Goal: Information Seeking & Learning: Find specific fact

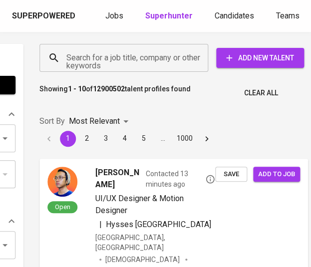
scroll to position [0, 142]
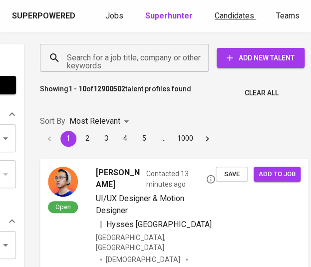
click at [228, 22] on link "Candidates" at bounding box center [235, 16] width 41 height 12
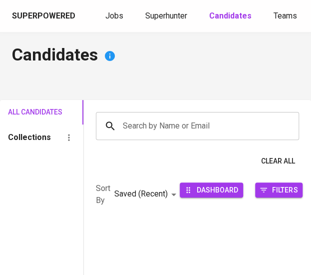
click at [162, 115] on div "Search by Name or Email" at bounding box center [197, 126] width 203 height 28
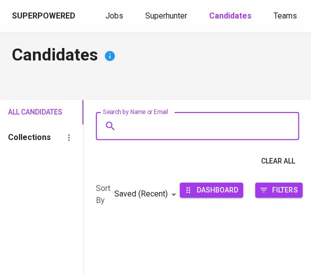
paste input "[PERSON_NAME]"
type input "[PERSON_NAME]"
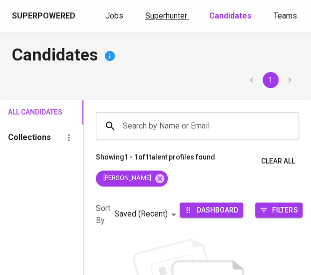
click at [170, 15] on span "Superhunter" at bounding box center [166, 15] width 42 height 9
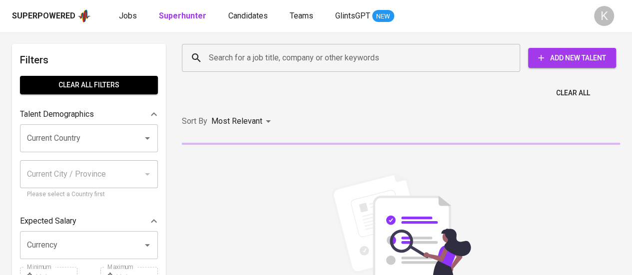
click at [291, 61] on input "Search for a job title, company or other keywords" at bounding box center [353, 57] width 294 height 19
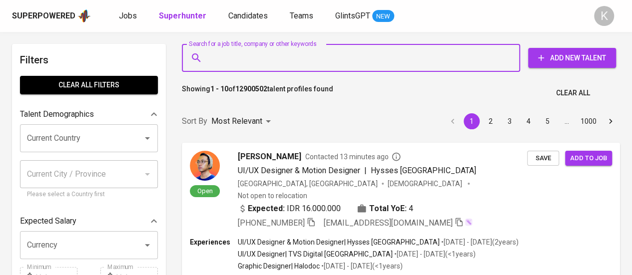
paste input "[PERSON_NAME]"
type input "[PERSON_NAME]"
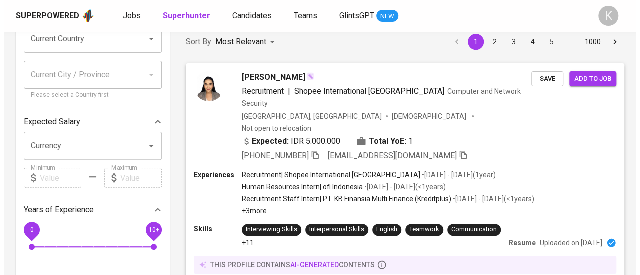
scroll to position [142, 0]
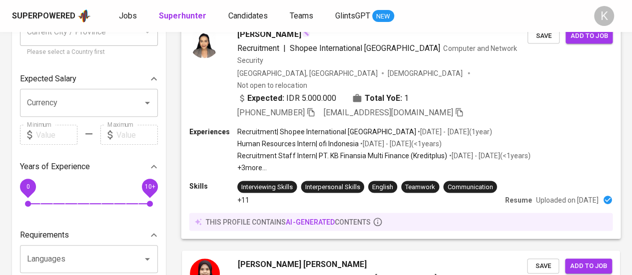
click at [298, 127] on div "Recruitment | Shopee International [GEOGRAPHIC_DATA] • [DATE] - [DATE] ( 1 year…" at bounding box center [383, 150] width 293 height 46
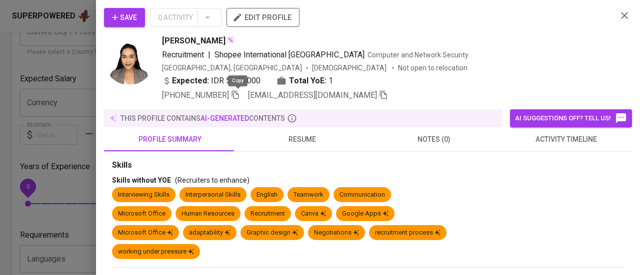
click at [235, 97] on icon "button" at bounding box center [235, 95] width 7 height 8
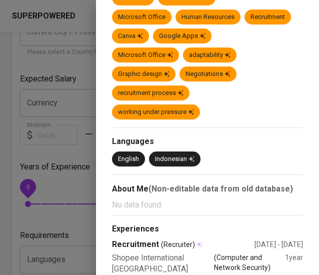
scroll to position [544, 0]
